Goal: Task Accomplishment & Management: Manage account settings

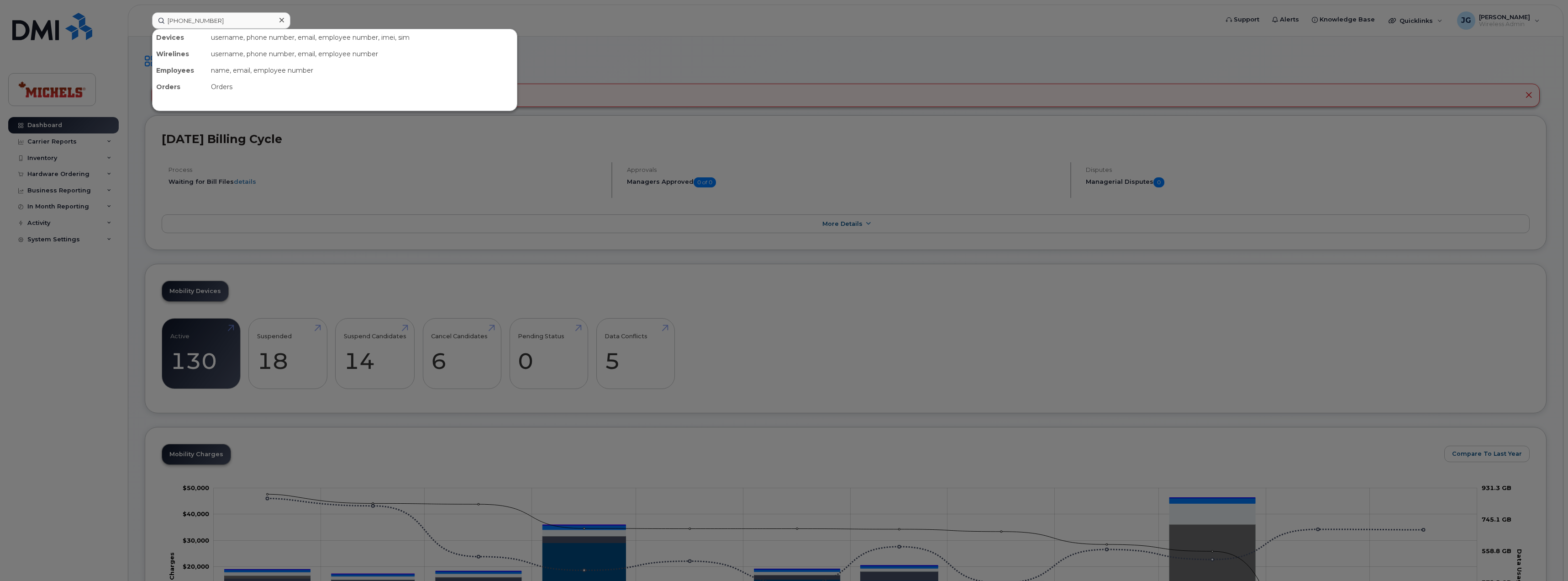
type input "587-336-4097"
click at [205, 56] on div "IT INVENTORY" at bounding box center [201, 58] width 89 height 9
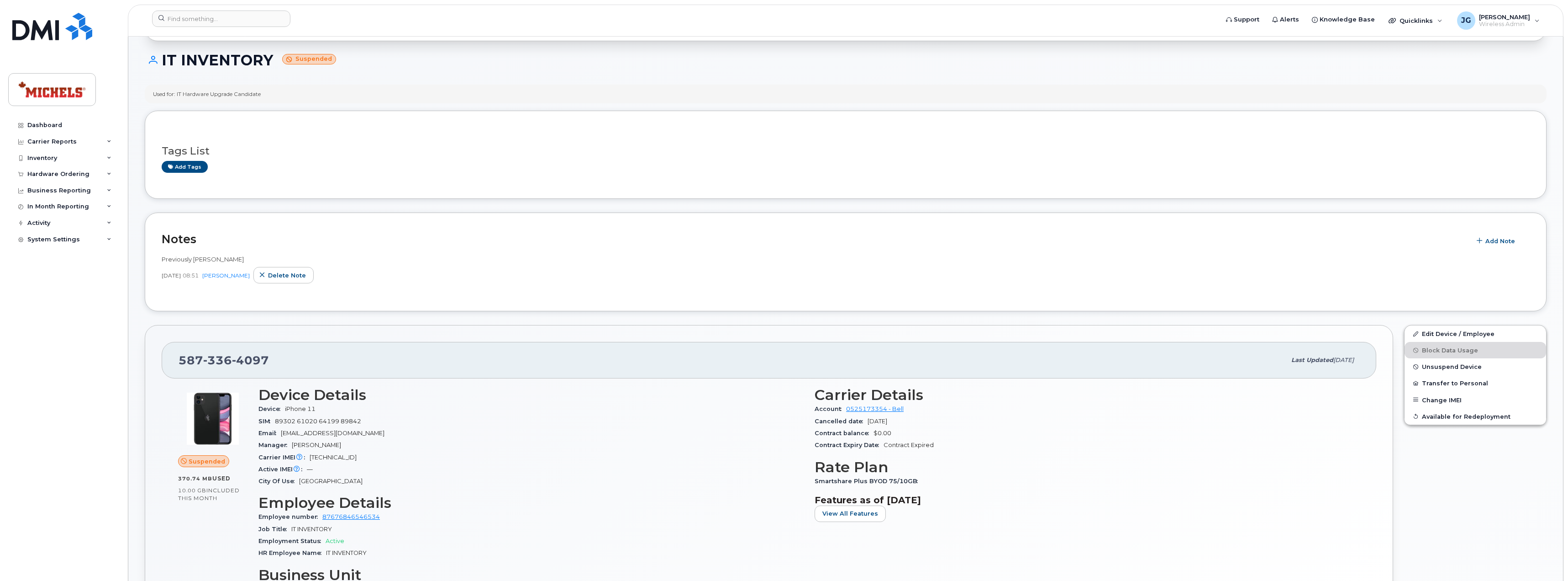
scroll to position [78, 0]
click at [1467, 366] on span "Unsuspend Device" at bounding box center [1452, 367] width 60 height 7
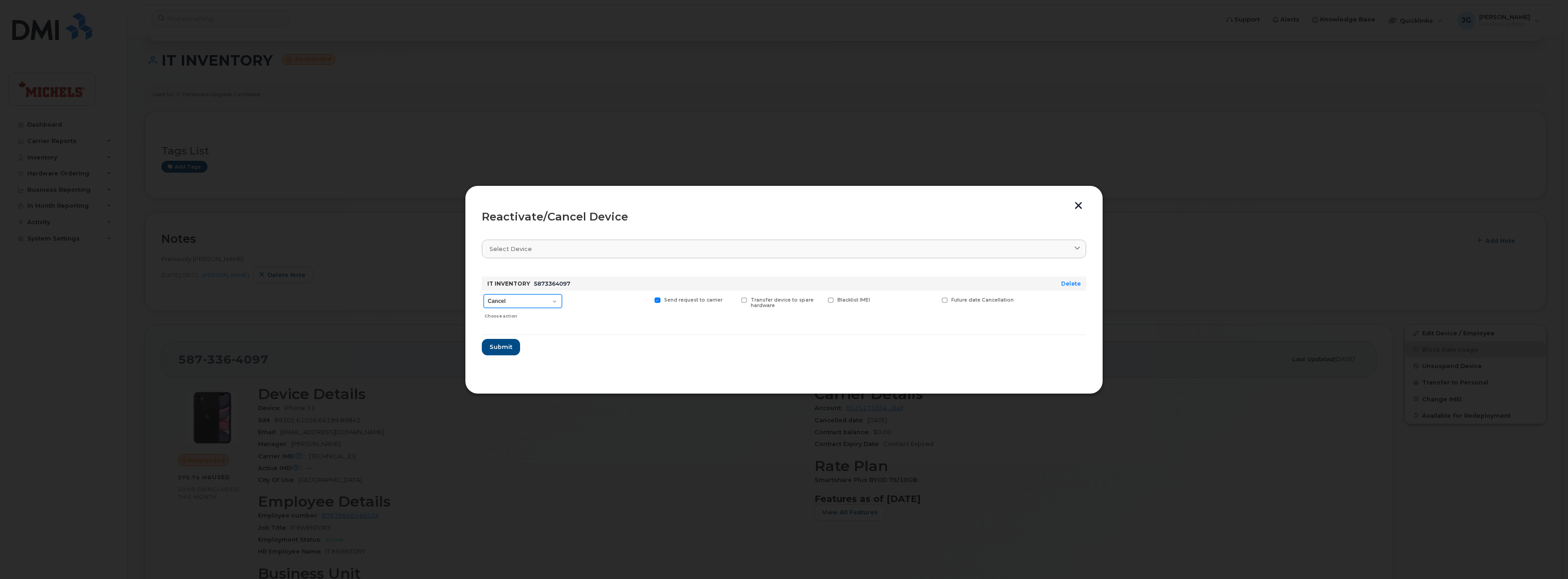
click at [547, 300] on select "Cancel Suspend - Extend Suspension Reactivate" at bounding box center [523, 301] width 78 height 13
select select "[object Object]"
click at [484, 294] on select "Cancel Suspend - Extend Suspension Reactivate" at bounding box center [523, 301] width 78 height 13
click at [500, 348] on span "Submit" at bounding box center [500, 347] width 23 height 9
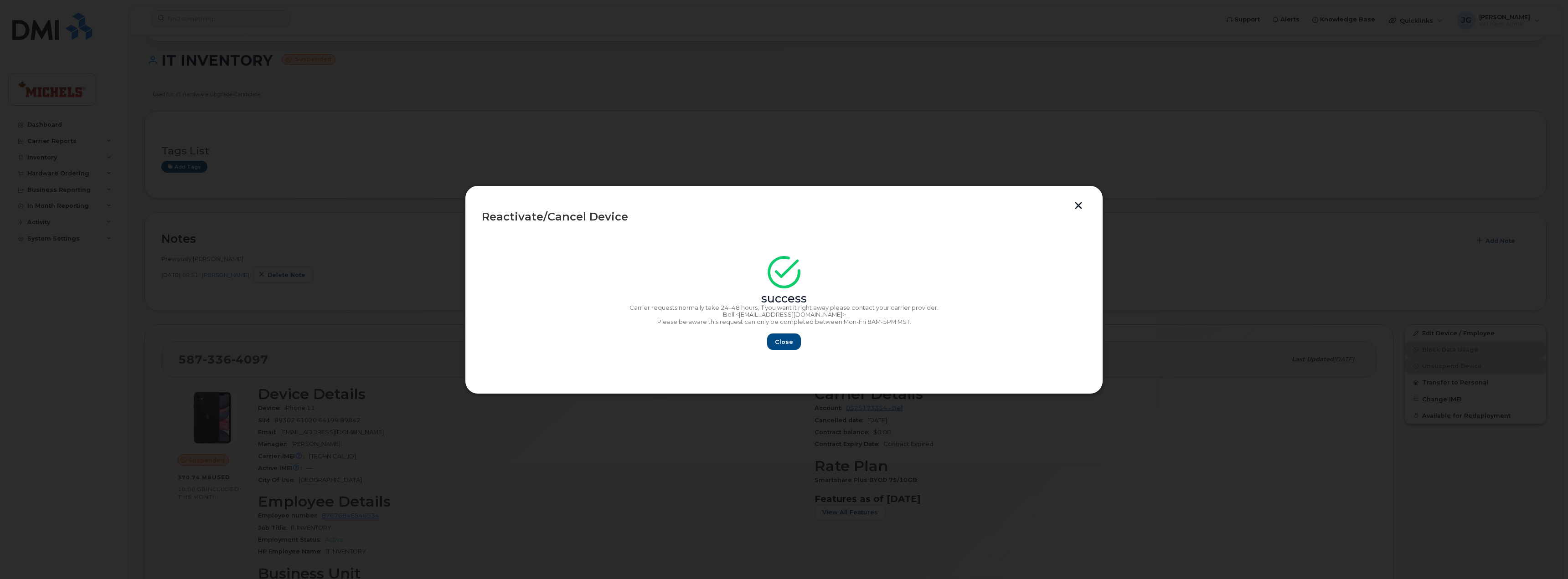
click at [1078, 207] on button "button" at bounding box center [1078, 206] width 13 height 10
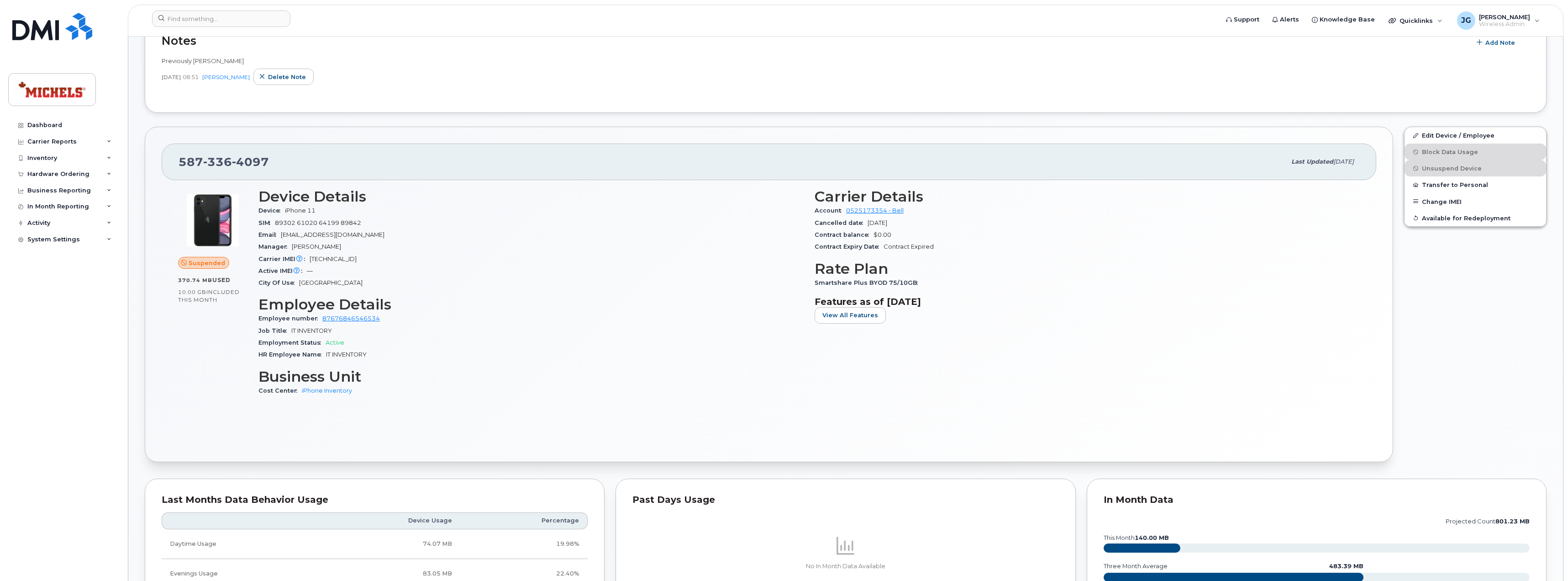
scroll to position [260, 0]
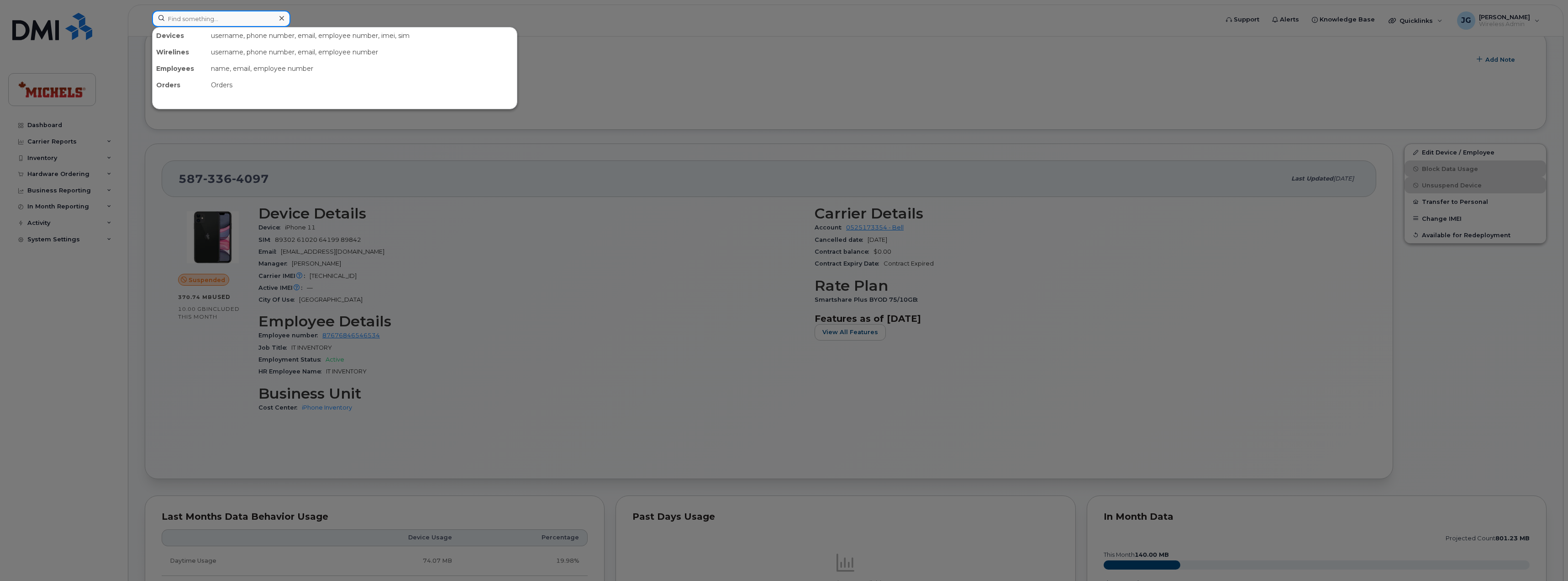
click at [206, 19] on input at bounding box center [221, 19] width 139 height 17
type input "d"
drag, startPoint x: 608, startPoint y: 31, endPoint x: 613, endPoint y: 36, distance: 7.1
click at [608, 32] on div at bounding box center [784, 290] width 1568 height 581
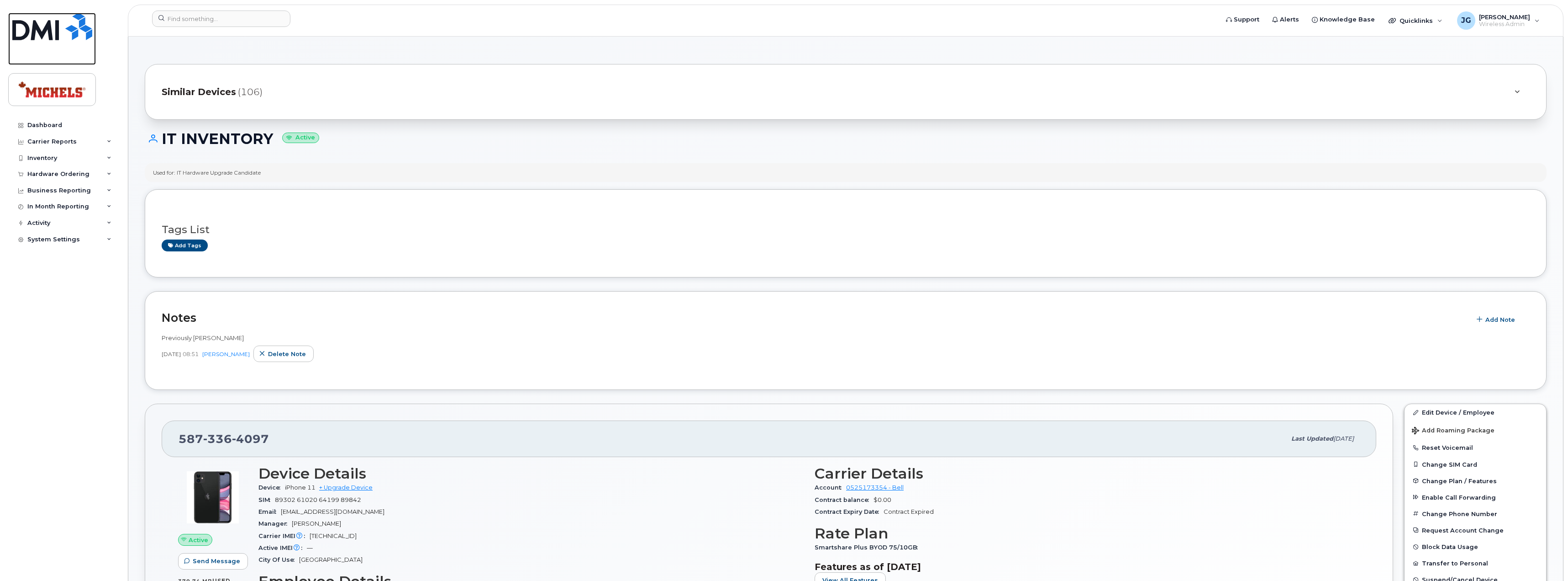
click at [60, 39] on img at bounding box center [52, 26] width 80 height 27
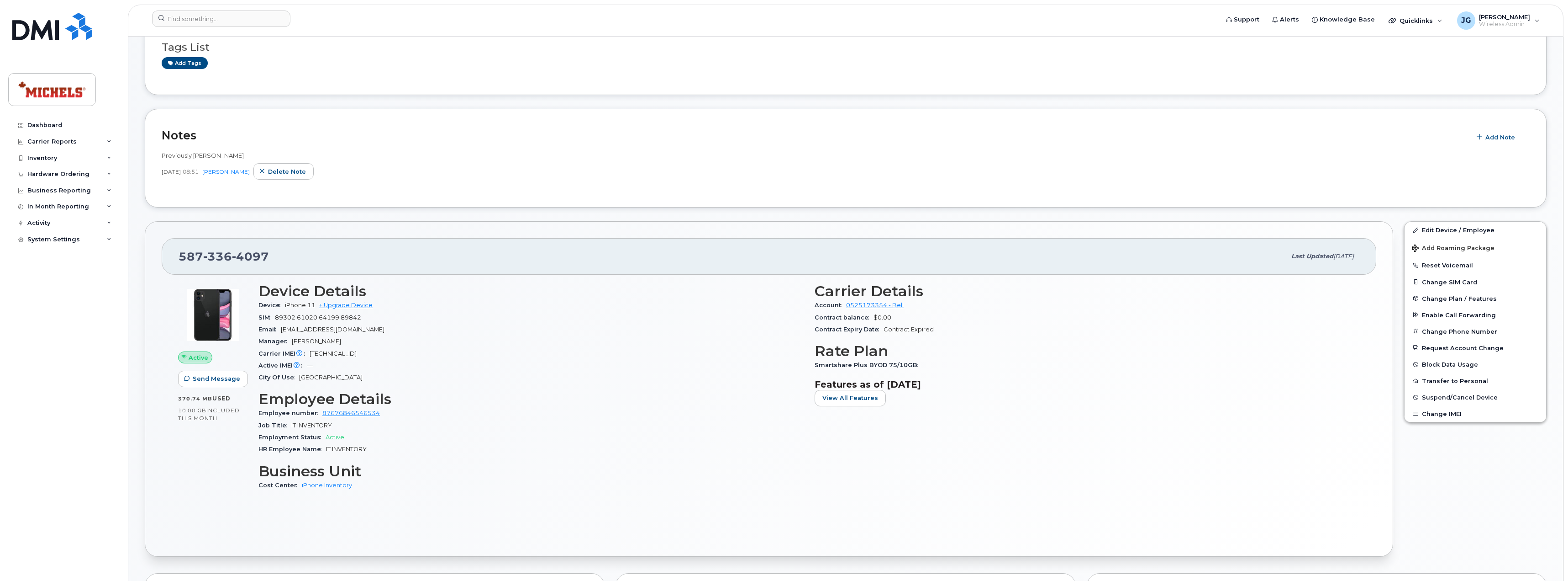
scroll to position [183, 0]
click at [1479, 229] on link "Edit Device / Employee" at bounding box center [1475, 229] width 142 height 17
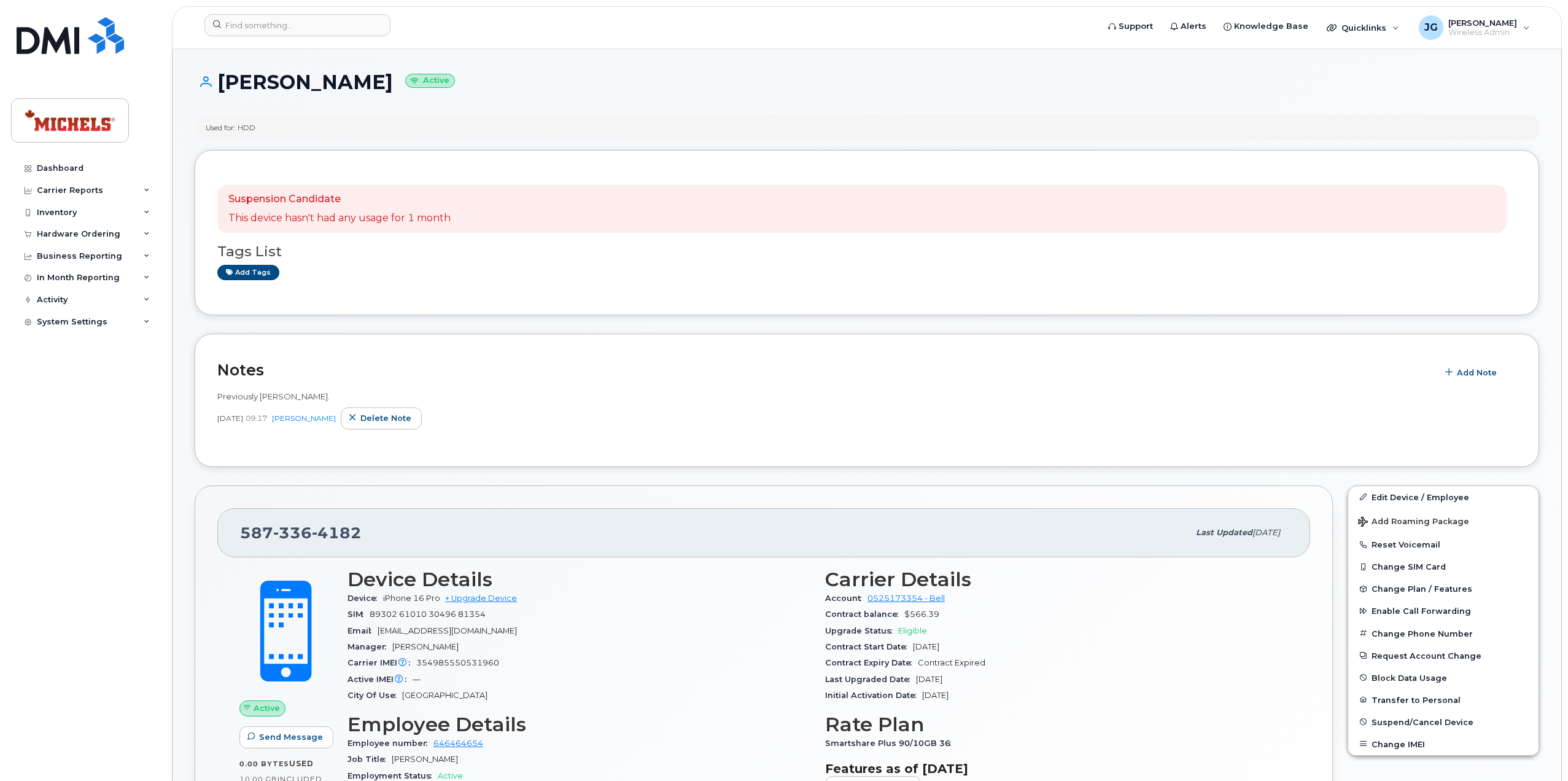
scroll to position [184, 0]
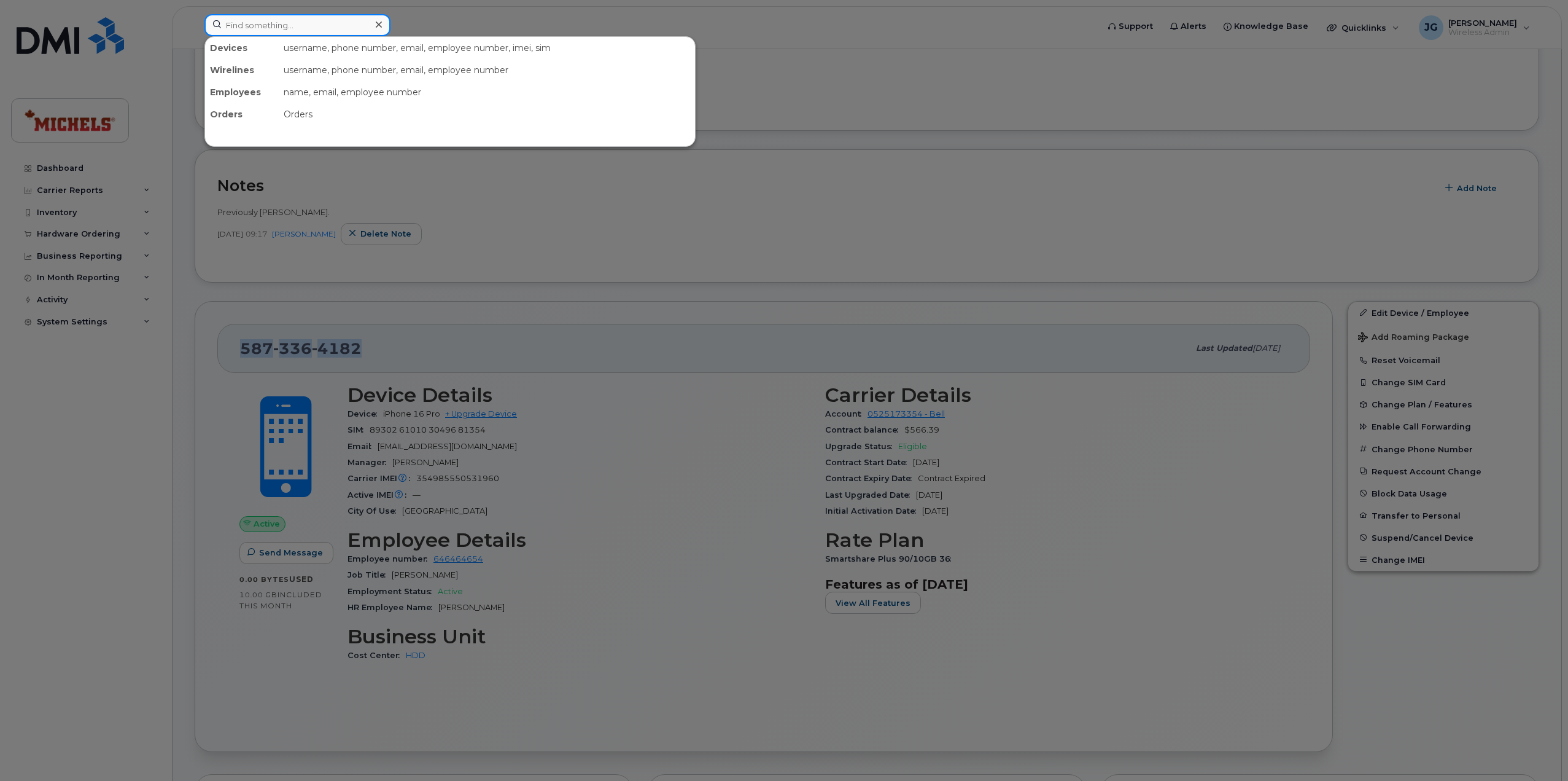
click at [325, 31] on input at bounding box center [297, 25] width 186 height 22
paste input "587-336-4097"
type input "587-336-4097"
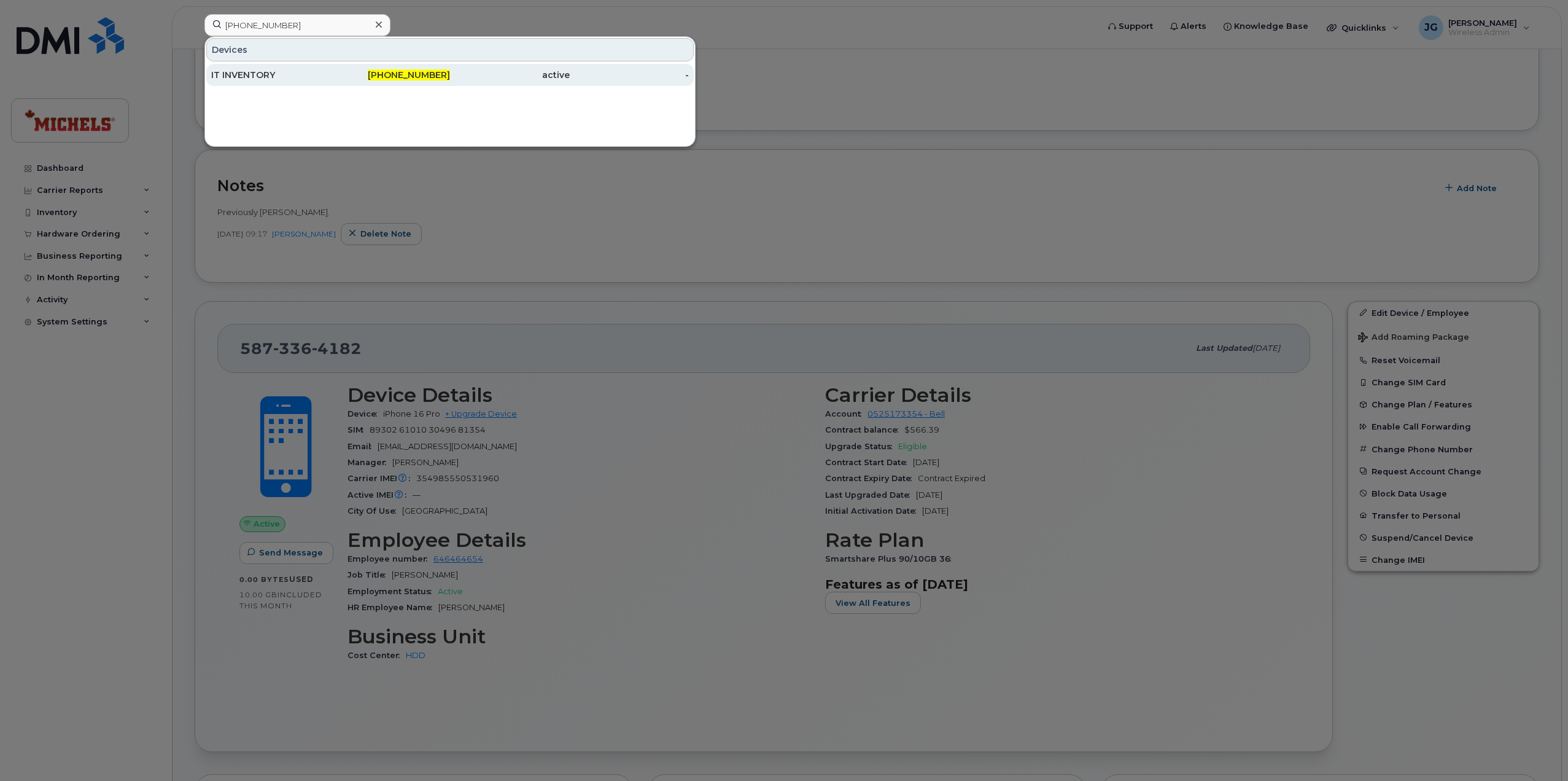
click at [296, 75] on div "IT INVENTORY" at bounding box center [270, 75] width 119 height 12
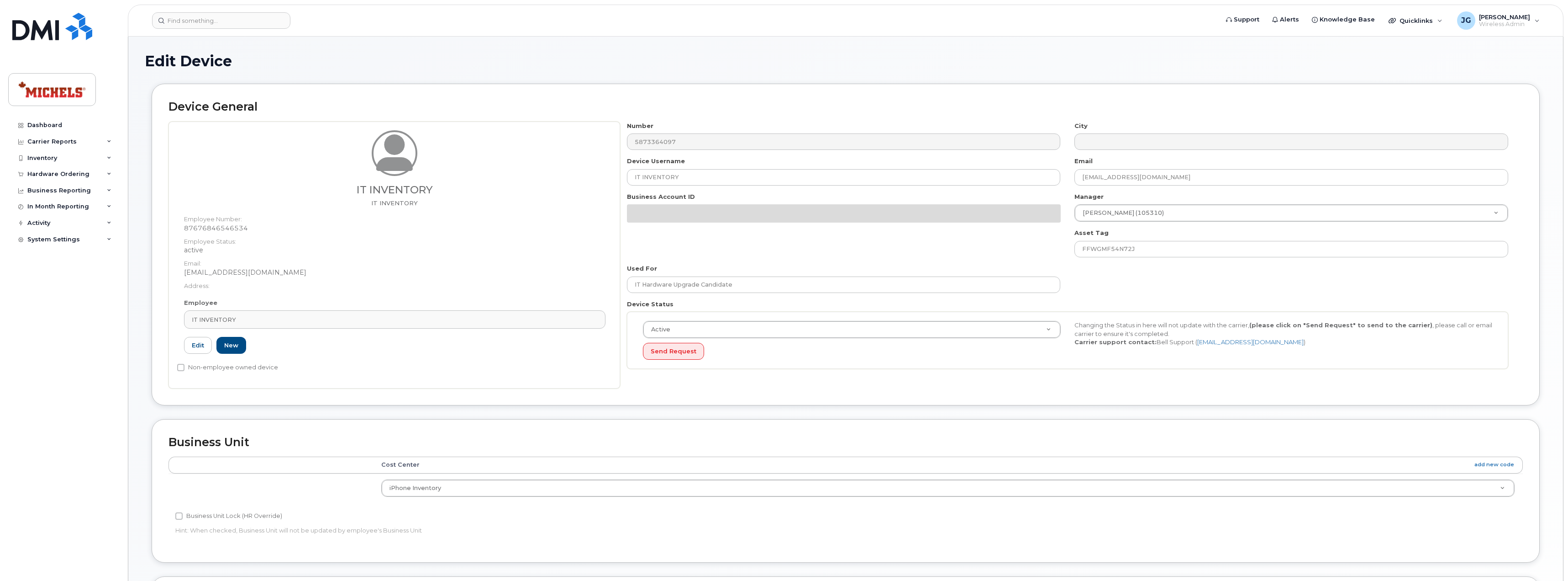
select select "15264051"
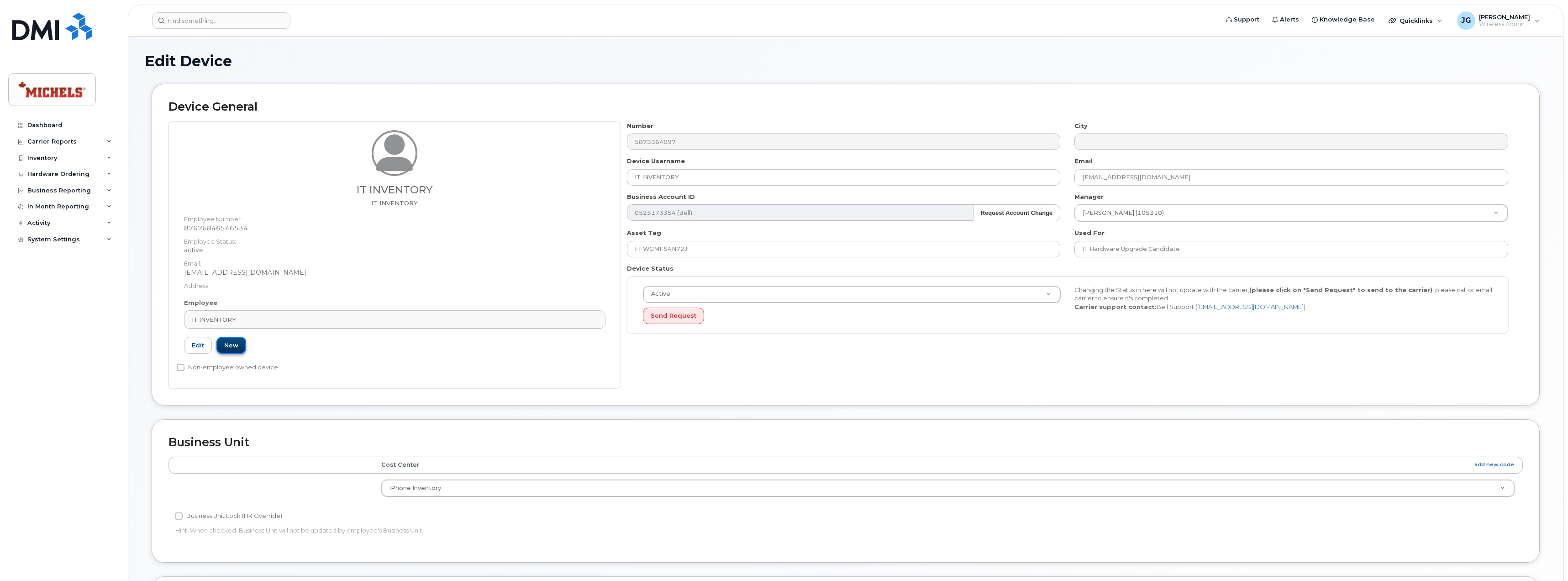
click at [231, 345] on link "New" at bounding box center [231, 345] width 29 height 17
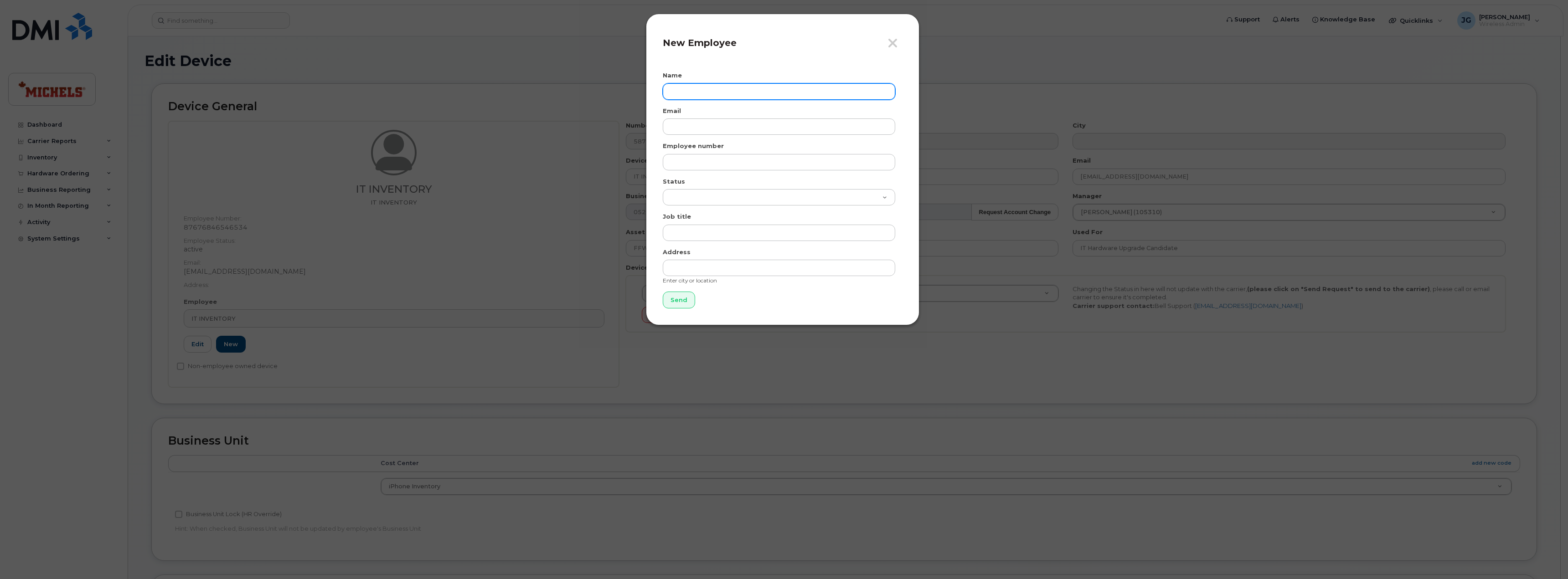
click at [693, 93] on input "text" at bounding box center [779, 92] width 233 height 17
drag, startPoint x: 713, startPoint y: 92, endPoint x: 616, endPoint y: 92, distance: 97.0
click at [616, 92] on div "Close New Employee Name Daniel Email Employee number Status Active On-Leave Lon…" at bounding box center [784, 289] width 1568 height 579
paste input "Cyre"
type input "Daniel Cyre"
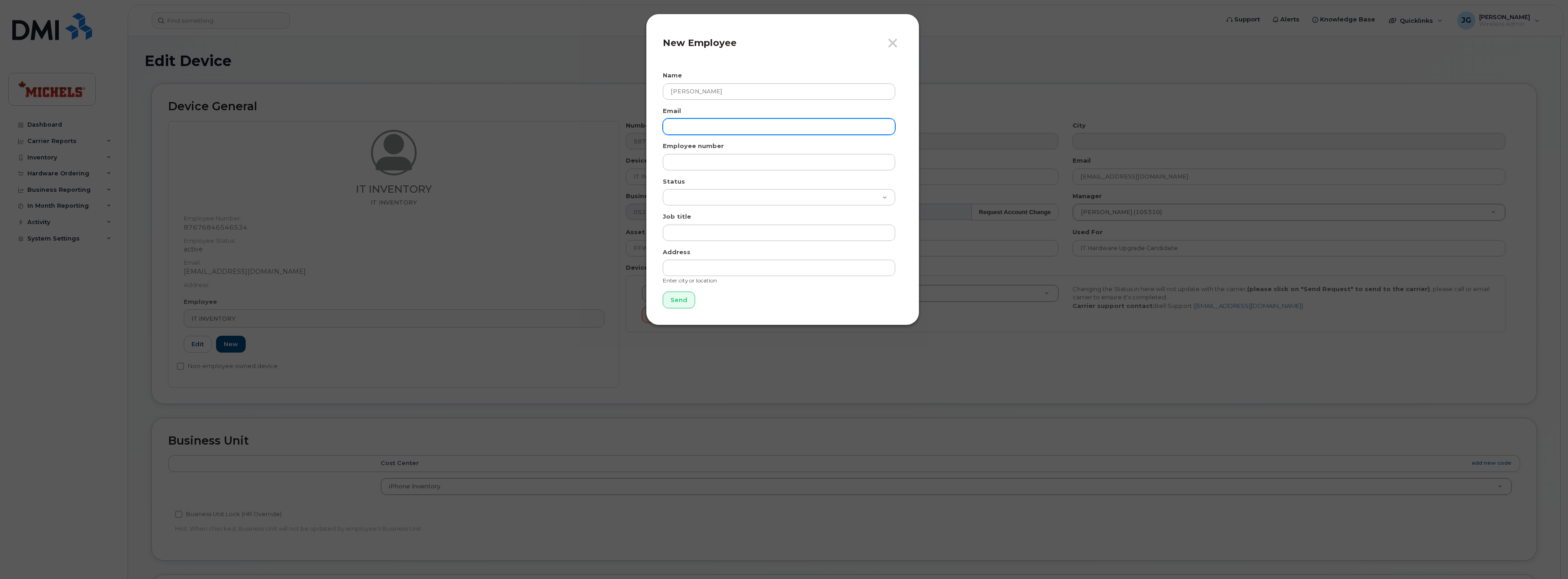
click at [823, 127] on input "email" at bounding box center [779, 127] width 233 height 17
click at [864, 166] on input "text" at bounding box center [779, 162] width 233 height 17
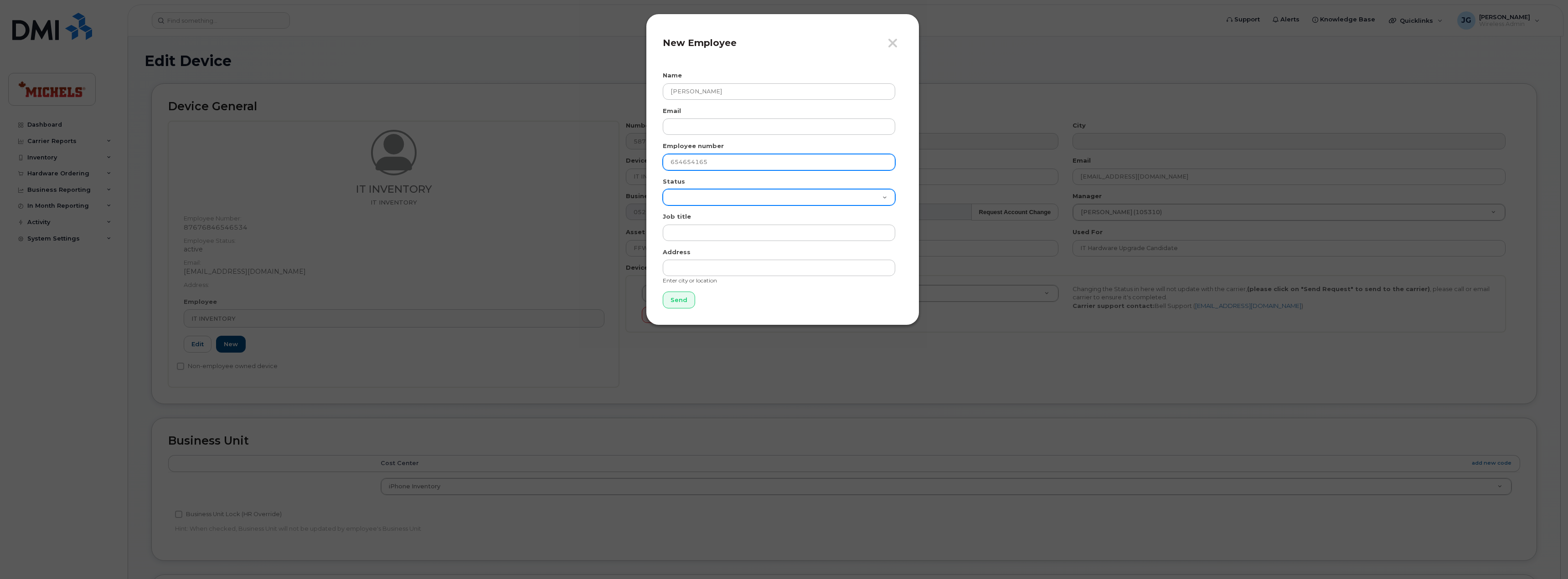
type input "654654165"
click at [810, 194] on select "Active On-Leave Long Term Short Term Maternity Leave Temp Layoff Inactive" at bounding box center [779, 197] width 233 height 17
select select "active"
click at [663, 189] on select "Active On-Leave Long Term Short Term Maternity Leave Temp Layoff Inactive" at bounding box center [779, 197] width 233 height 17
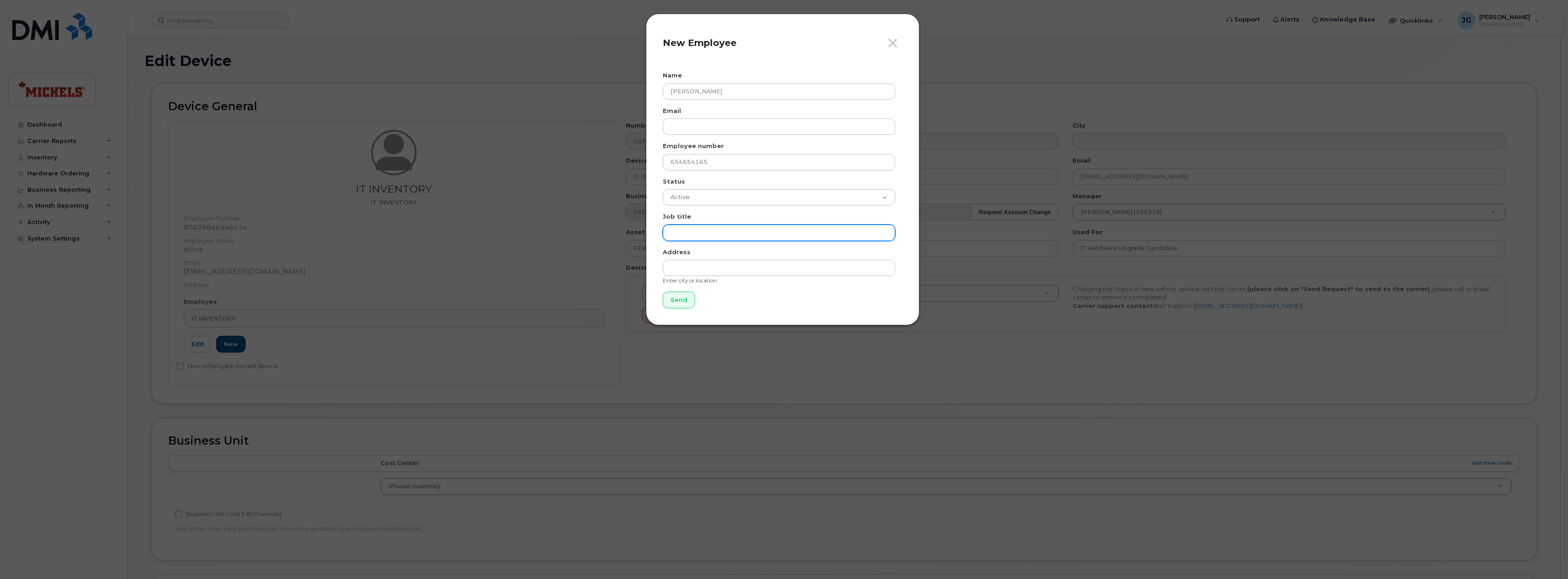
click at [729, 229] on input "text" at bounding box center [779, 232] width 233 height 17
paste input "Fleet Specialist"
type input "Fleet Specialist"
click at [683, 297] on input "Send" at bounding box center [679, 300] width 33 height 17
type input "Send"
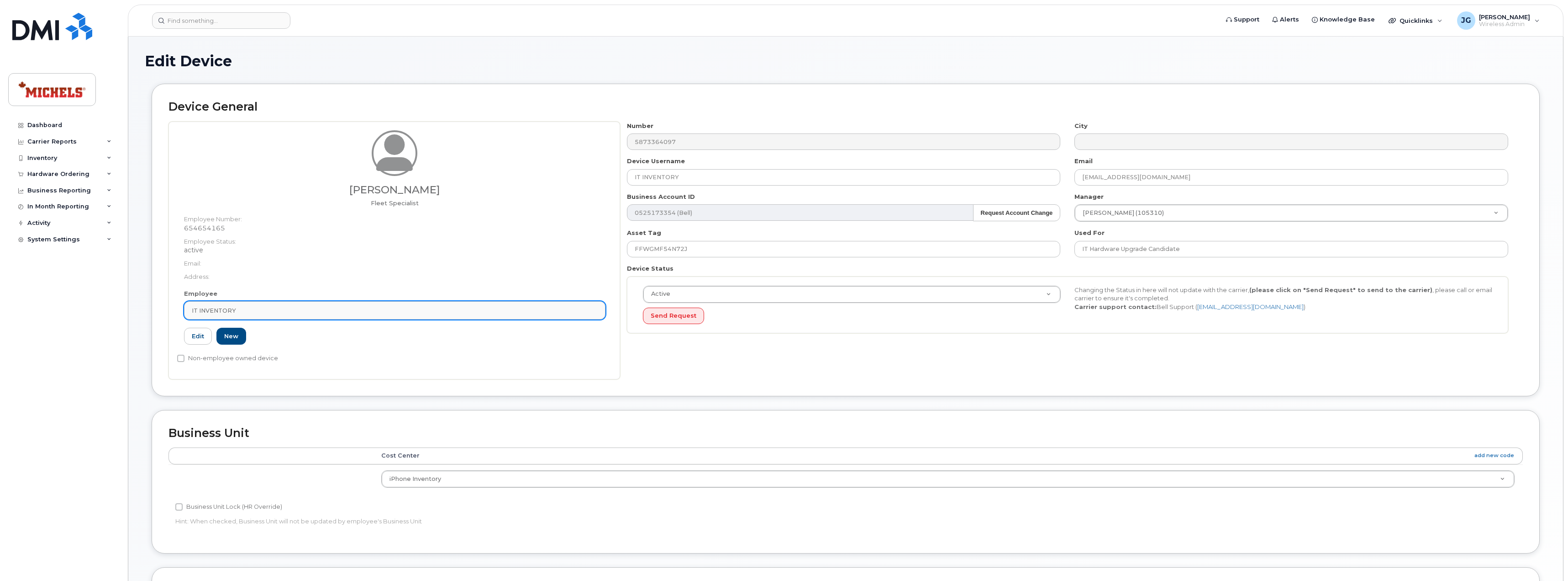
click at [411, 309] on div "IT INVENTORY" at bounding box center [395, 311] width 406 height 9
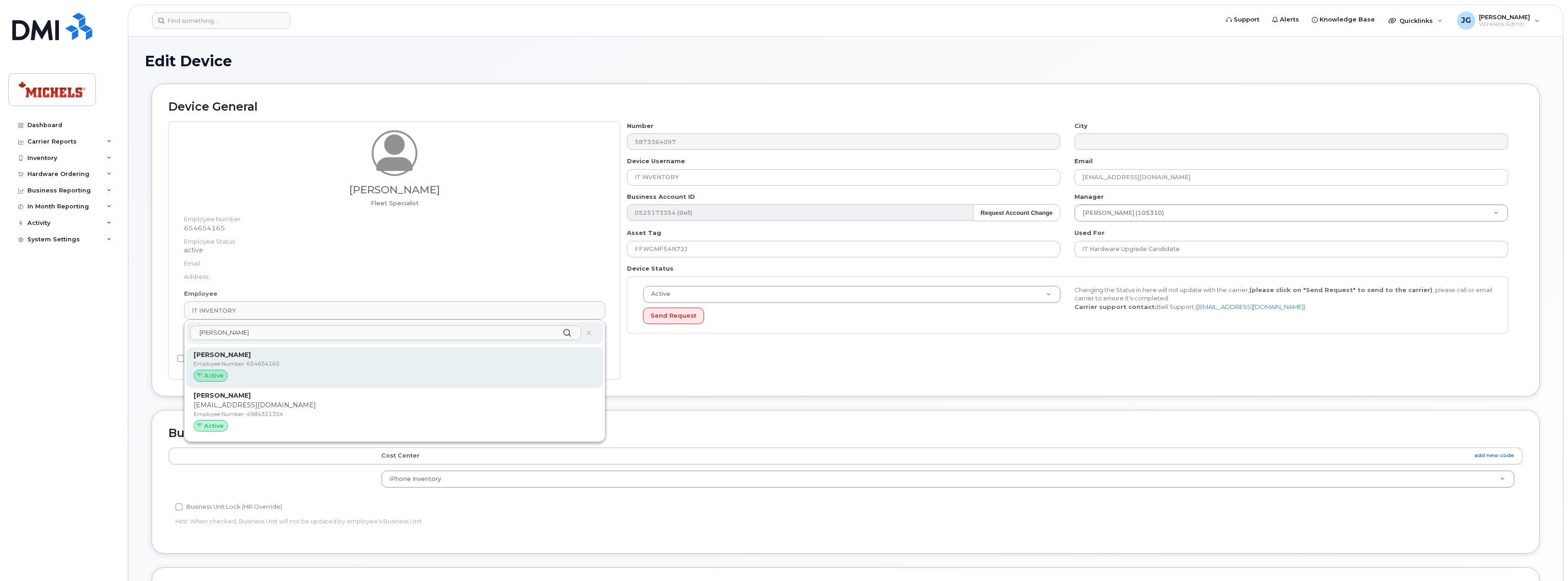
type input "daniel"
click at [329, 364] on p "Employee Number: 654654165" at bounding box center [395, 364] width 402 height 8
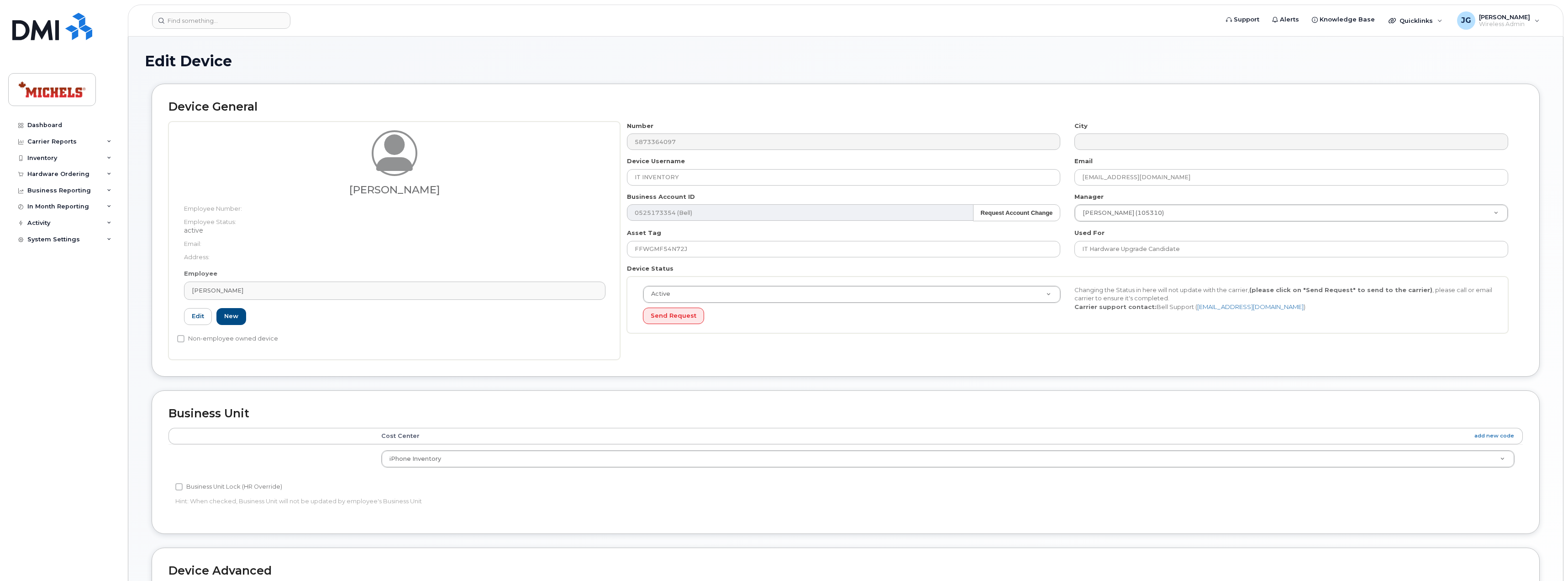
type input "654654165"
type input "Daniel Cyre"
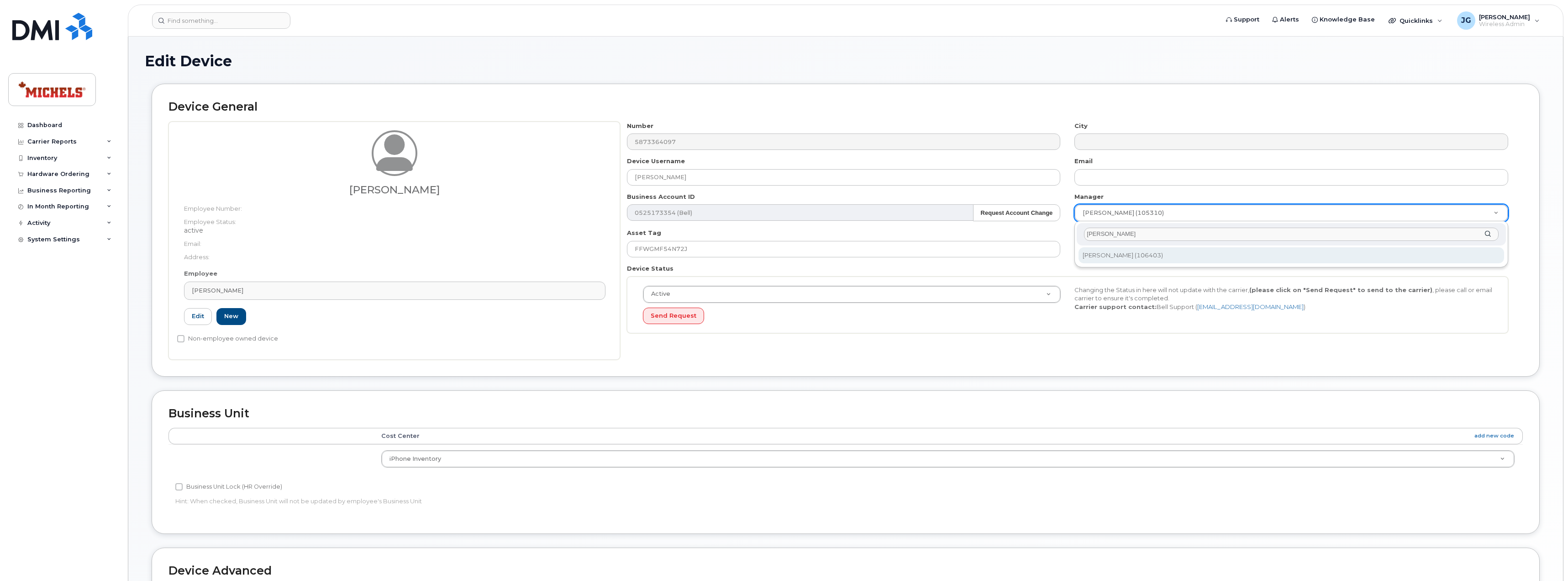
type input "julien"
type input "1543350"
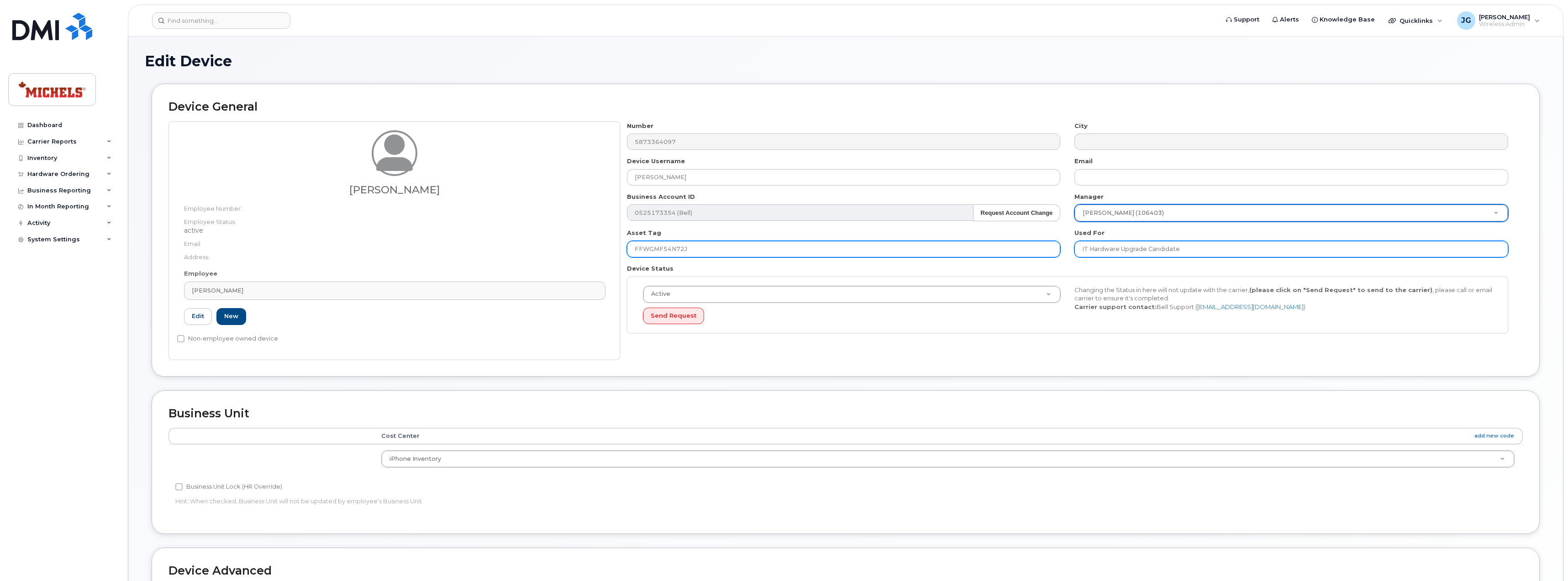
drag, startPoint x: 1191, startPoint y: 251, endPoint x: 1028, endPoint y: 253, distance: 163.0
click at [1034, 255] on div "Number 5873364097 City Device Username Daniel Cyre Email Business Account ID 05…" at bounding box center [1068, 231] width 895 height 219
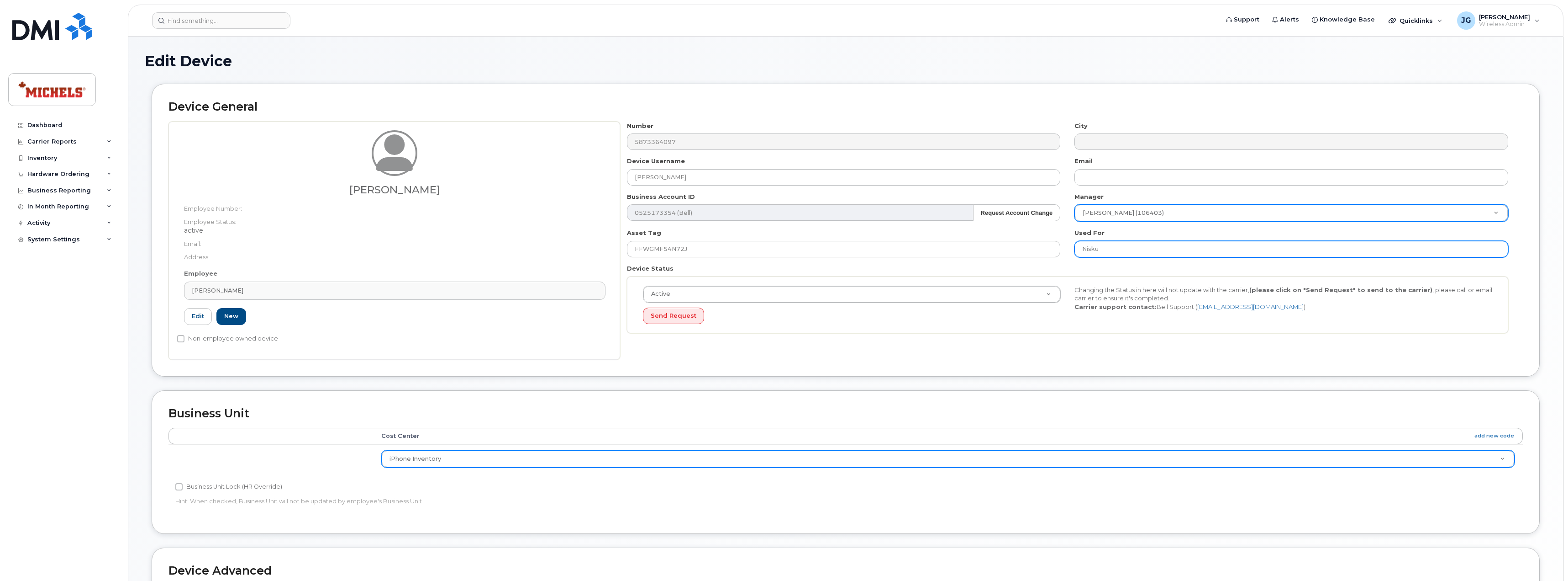
type input "Nisku"
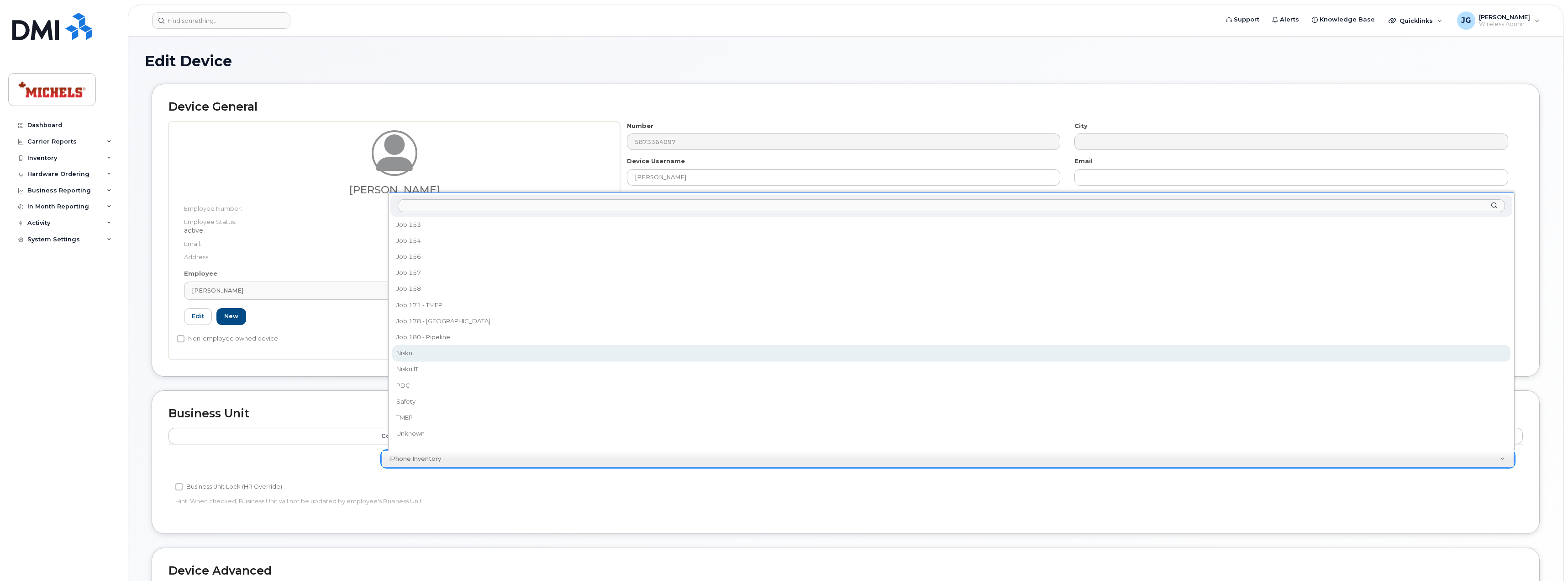
scroll to position [132, 0]
select select "89838"
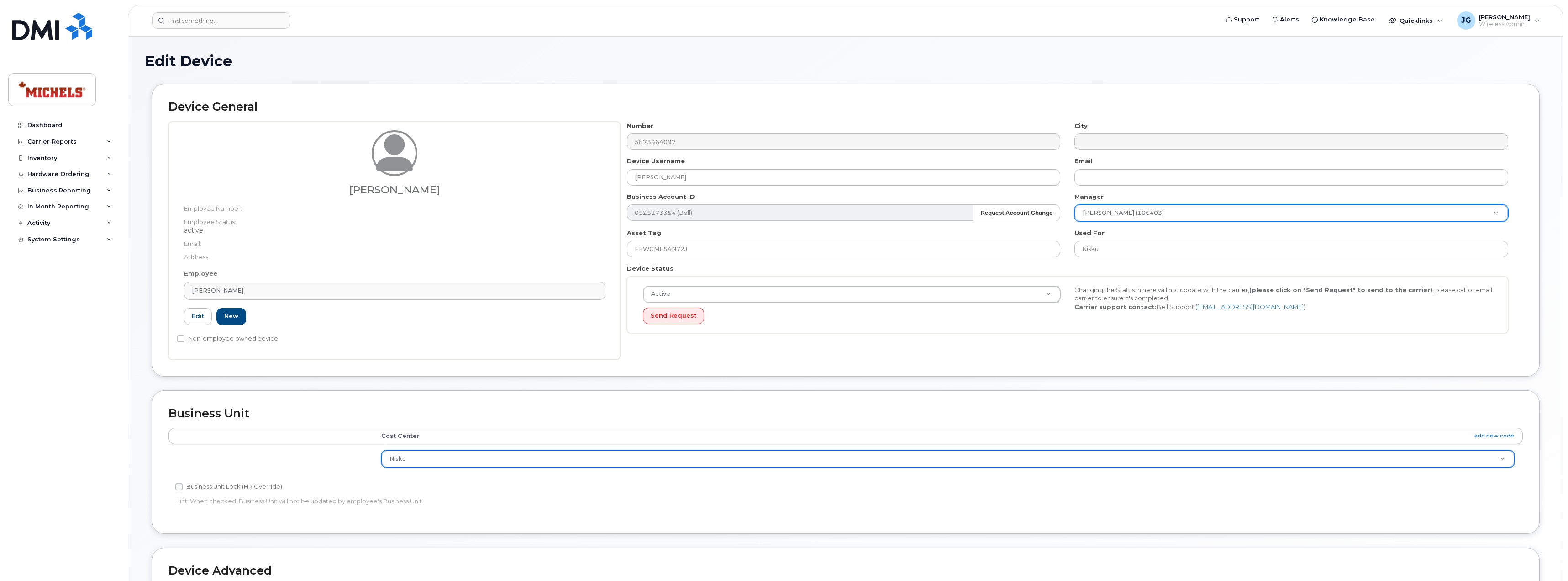
click at [987, 71] on div "Edit Device" at bounding box center [846, 68] width 1402 height 31
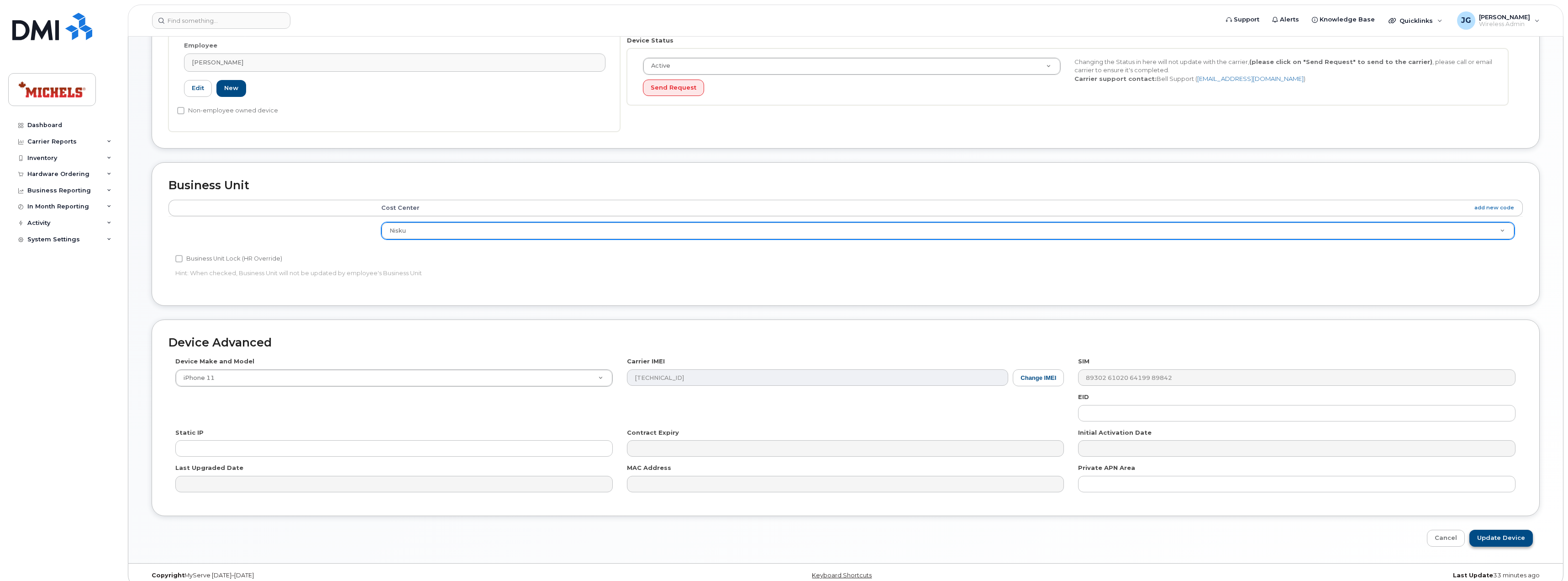
scroll to position [228, 0]
click at [1504, 532] on input "Update Device" at bounding box center [1501, 538] width 63 height 17
type input "Saving..."
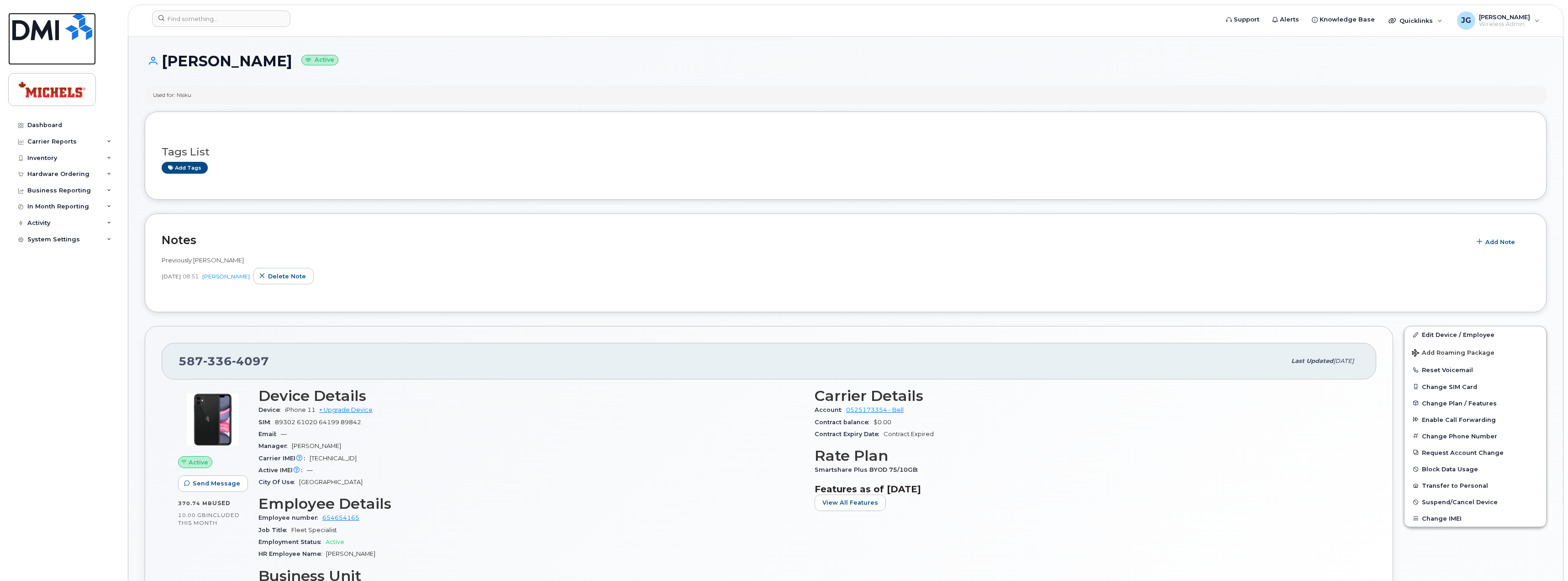
click at [47, 39] on img at bounding box center [52, 26] width 80 height 27
